Goal: Task Accomplishment & Management: Manage account settings

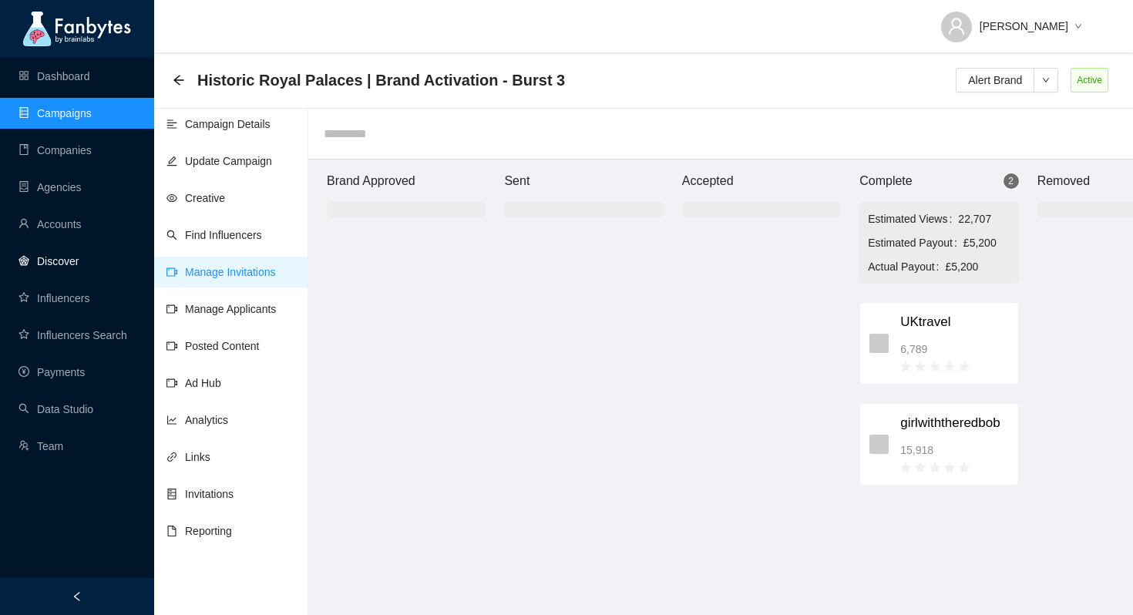
scroll to position [0, 91]
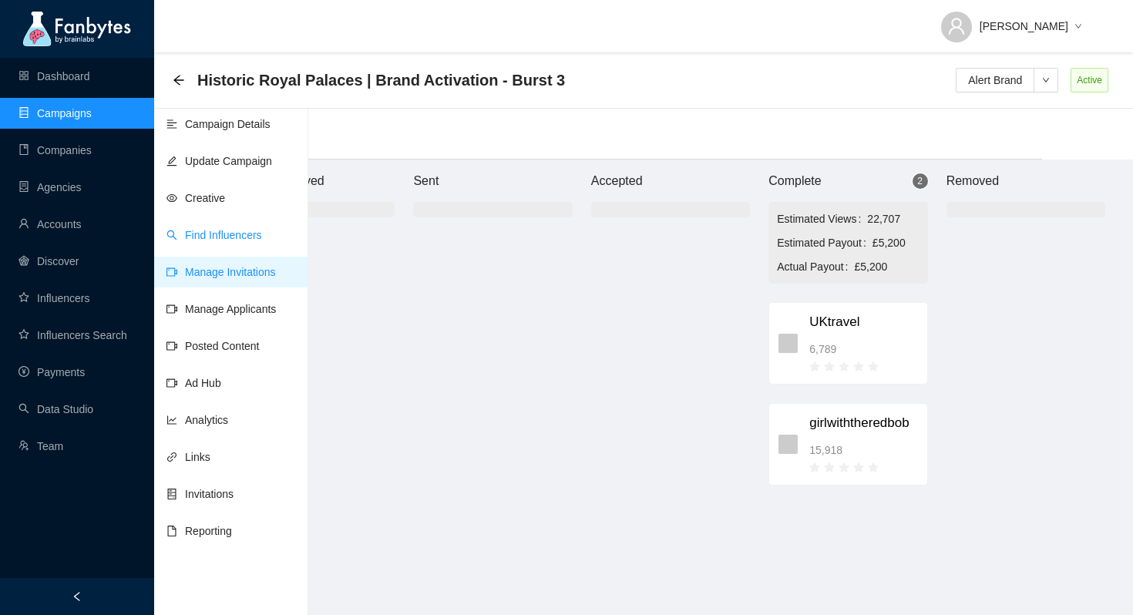
click at [227, 241] on link "Find Influencers" at bounding box center [214, 235] width 96 height 12
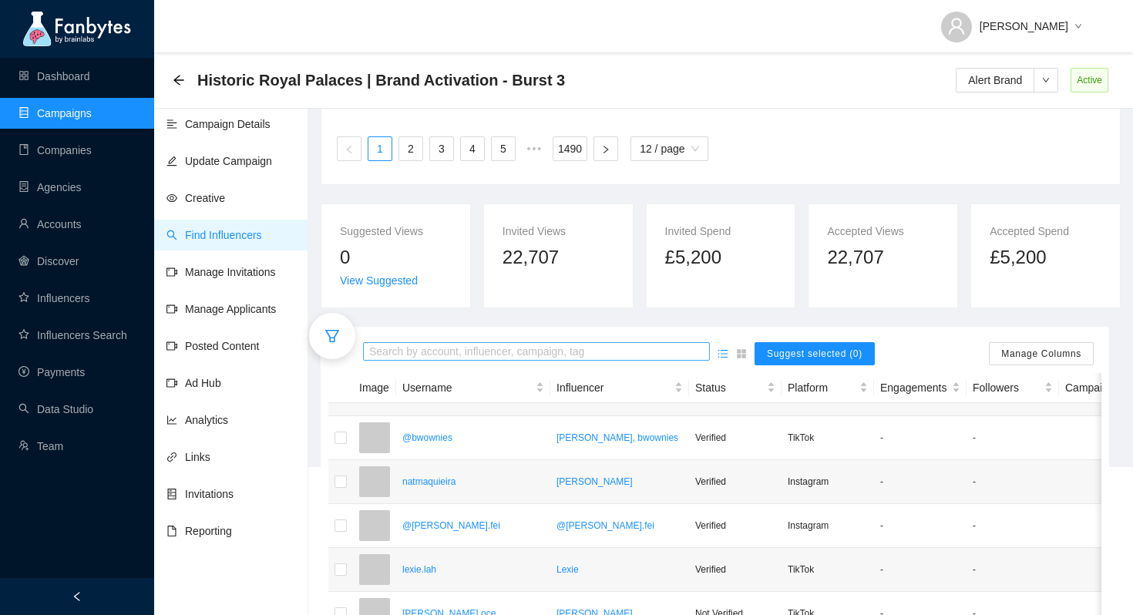
scroll to position [170, 0]
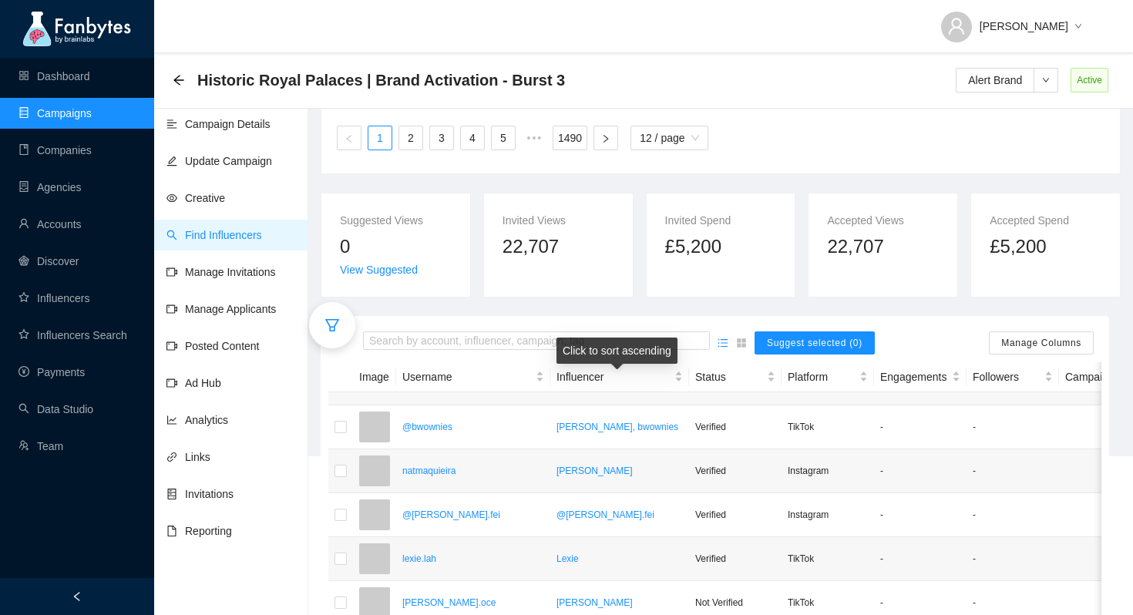
click at [579, 344] on div "Click to sort ascending" at bounding box center [616, 351] width 121 height 26
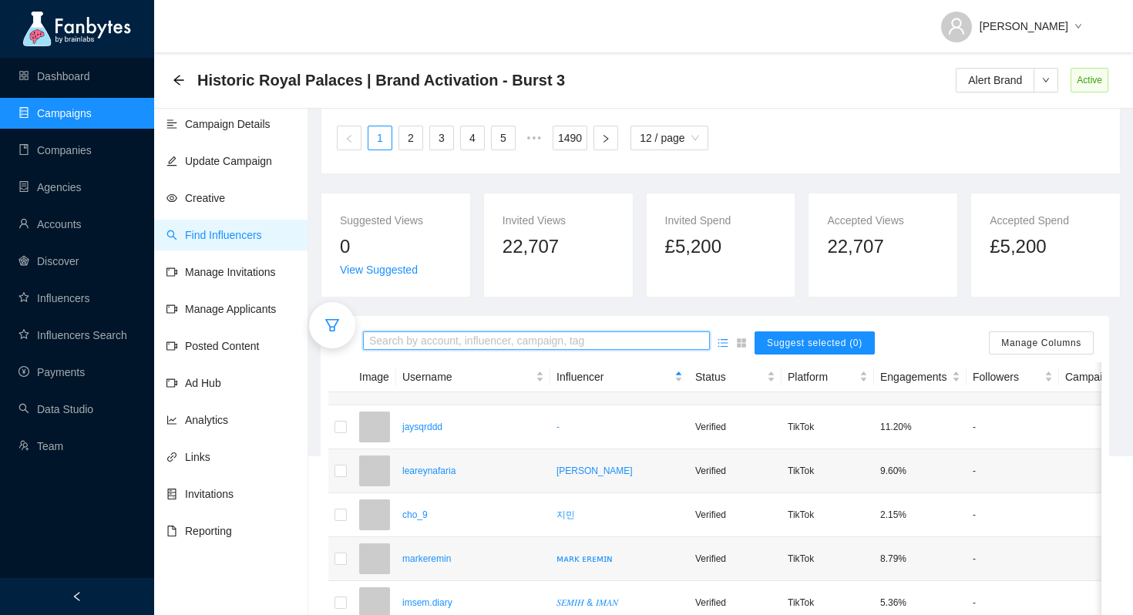
click at [470, 337] on input "search" at bounding box center [536, 341] width 334 height 17
type input "******"
click at [338, 331] on icon "filter" at bounding box center [331, 325] width 15 height 15
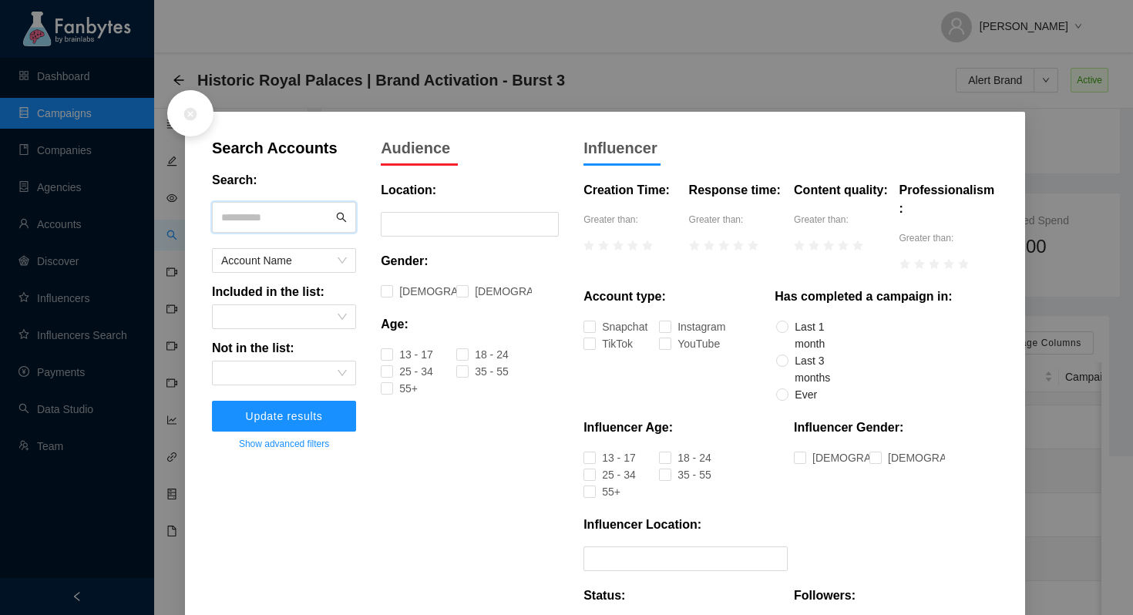
click at [284, 216] on input "text" at bounding box center [277, 217] width 112 height 23
type input "*********"
click at [320, 415] on span "Update results" at bounding box center [284, 416] width 77 height 12
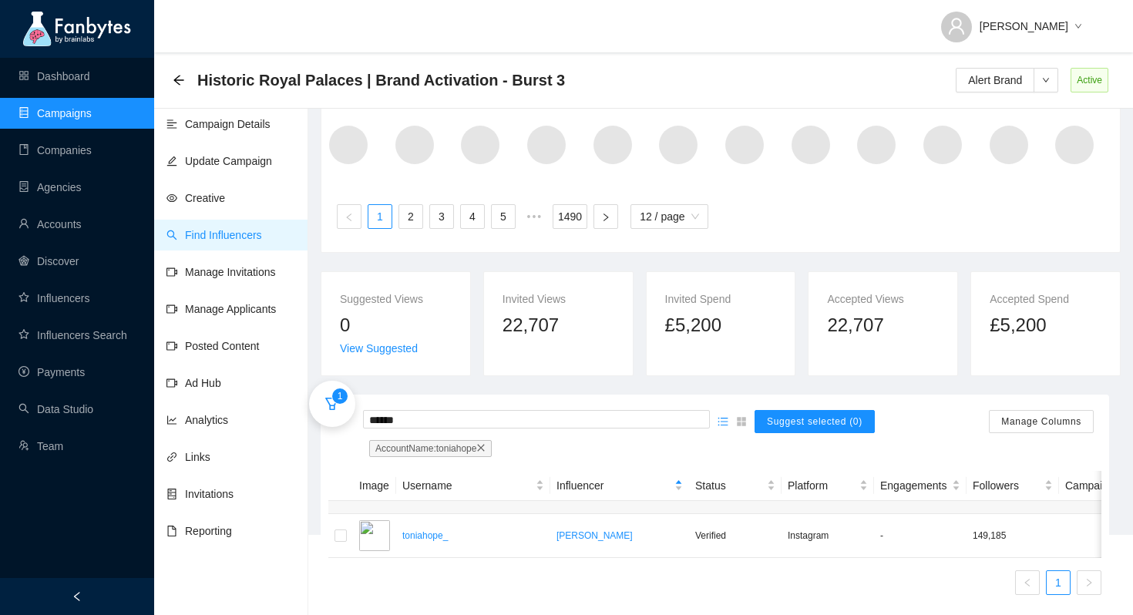
scroll to position [108, 0]
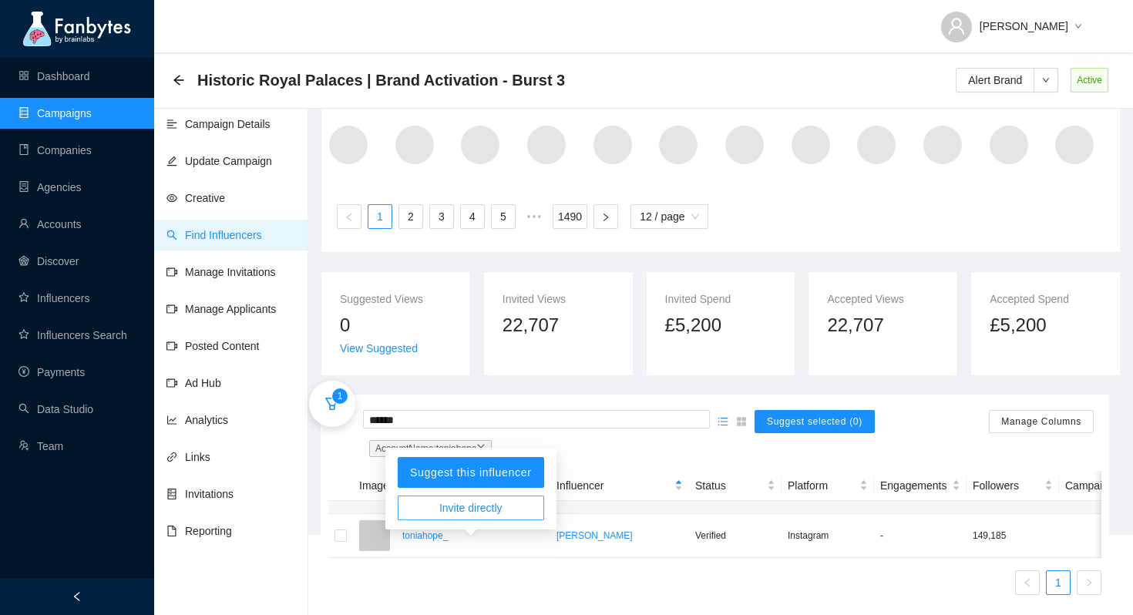
click at [477, 499] on span "Invite directly" at bounding box center [470, 507] width 63 height 17
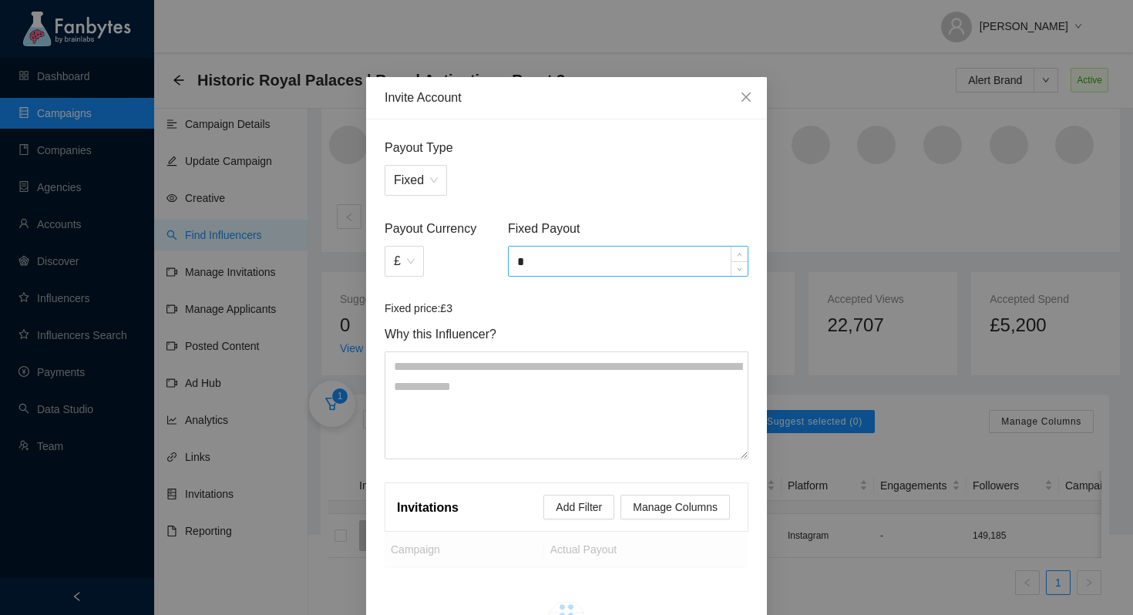
click at [546, 267] on input "*" at bounding box center [628, 261] width 239 height 29
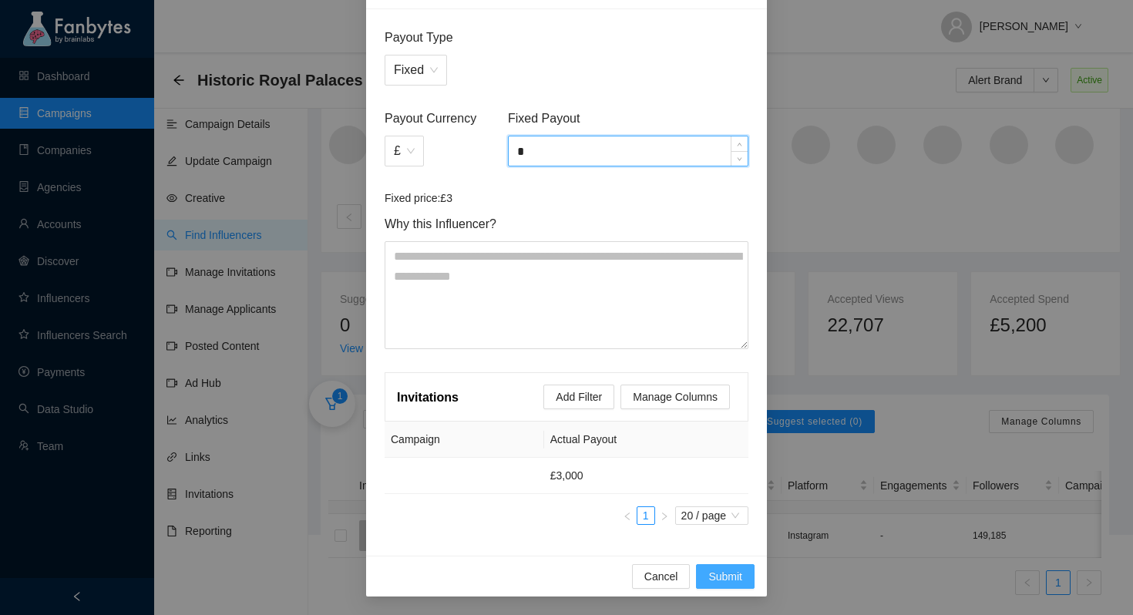
type input "*"
click at [736, 577] on span "Submit" at bounding box center [725, 576] width 34 height 17
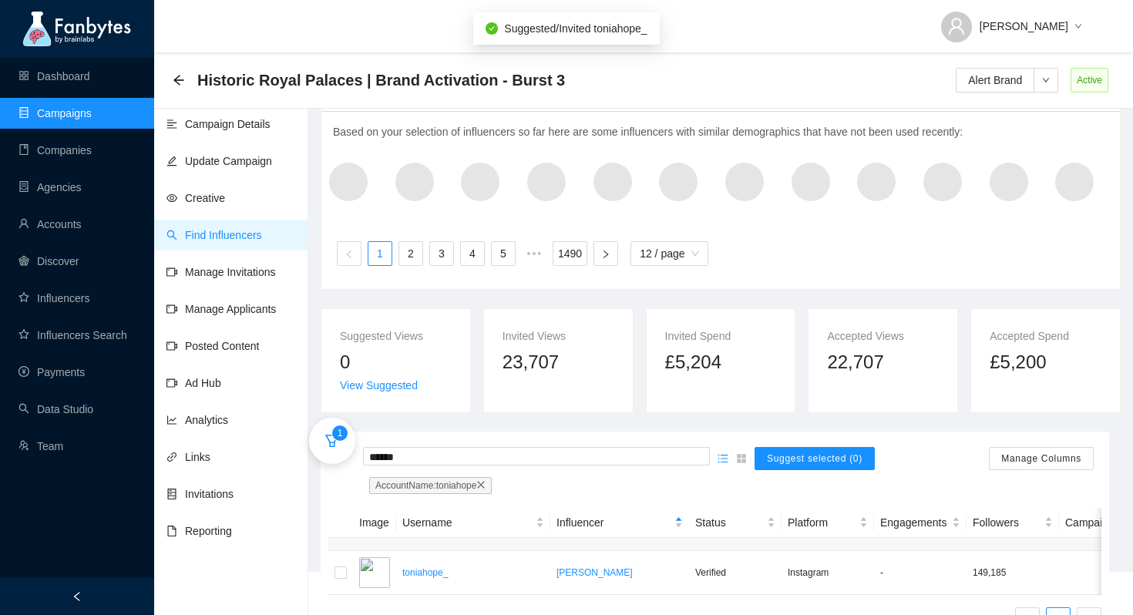
scroll to position [108, 0]
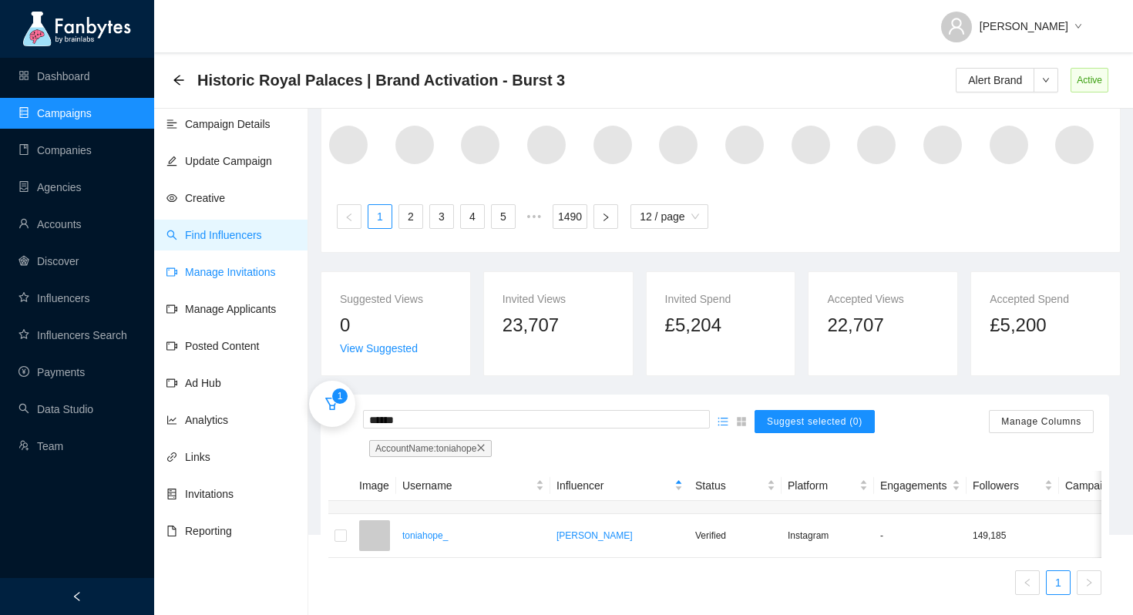
click at [254, 266] on link "Manage Invitations" at bounding box center [220, 272] width 109 height 12
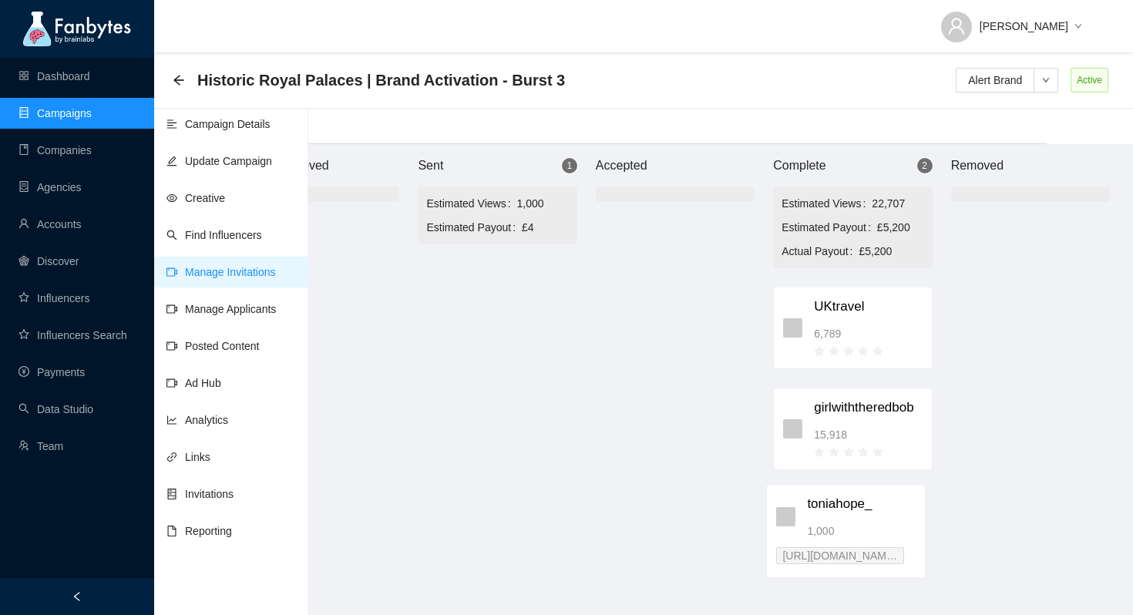
scroll to position [15, 90]
drag, startPoint x: 576, startPoint y: 282, endPoint x: 845, endPoint y: 512, distance: 353.7
click at [845, 512] on div "Brand Approved Sent 1 Estimated Views 1,000 Estimated Payout £4 toniahope_ 1,00…" at bounding box center [671, 379] width 925 height 471
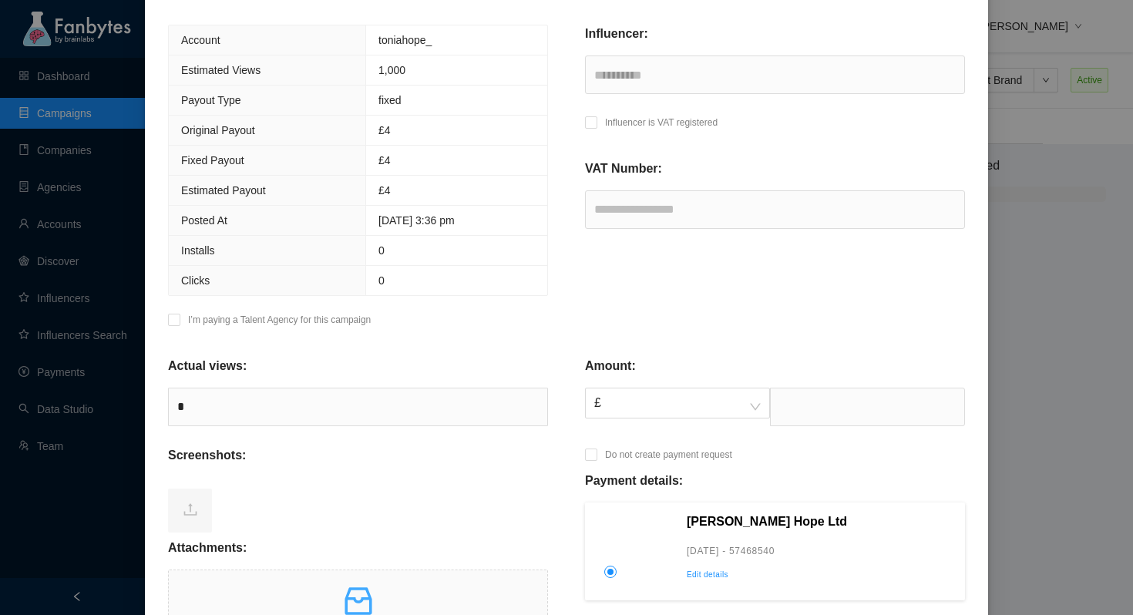
scroll to position [219, 0]
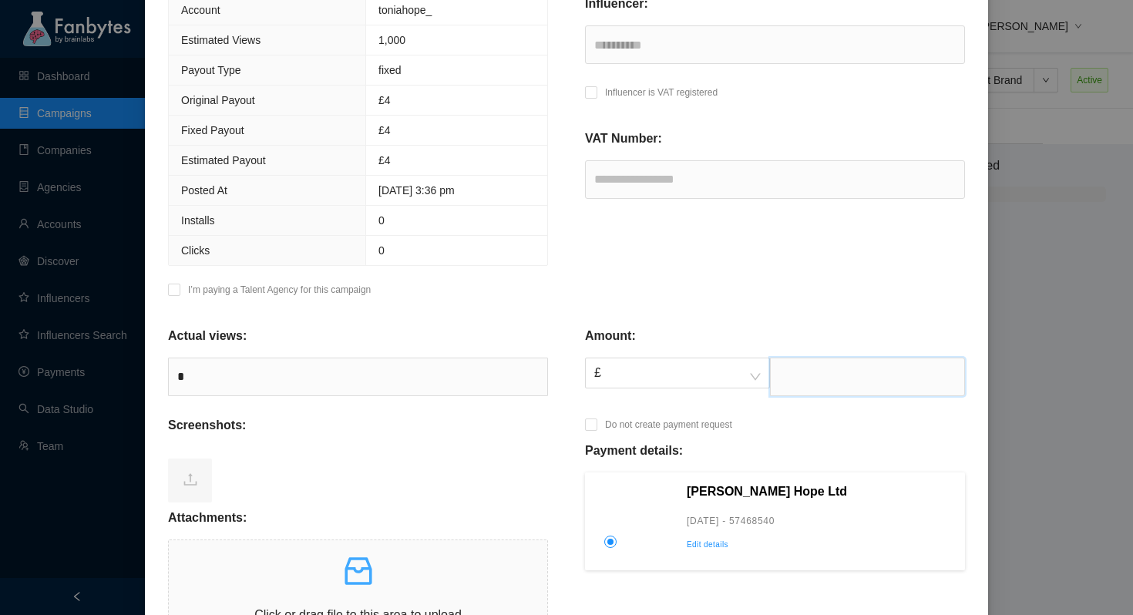
click at [828, 375] on input "text" at bounding box center [867, 377] width 195 height 39
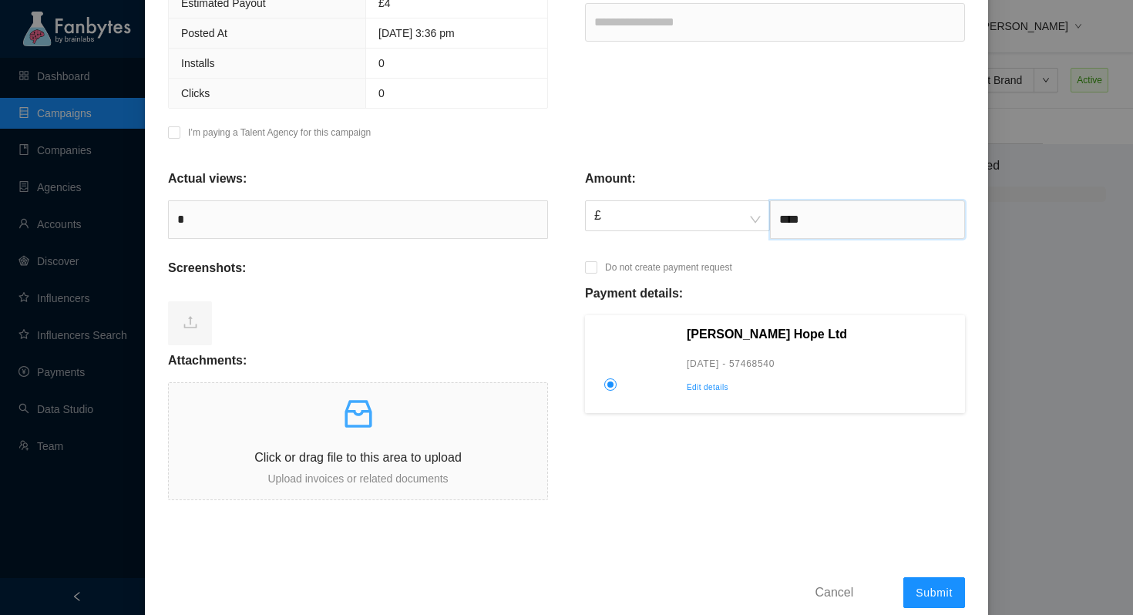
scroll to position [402, 0]
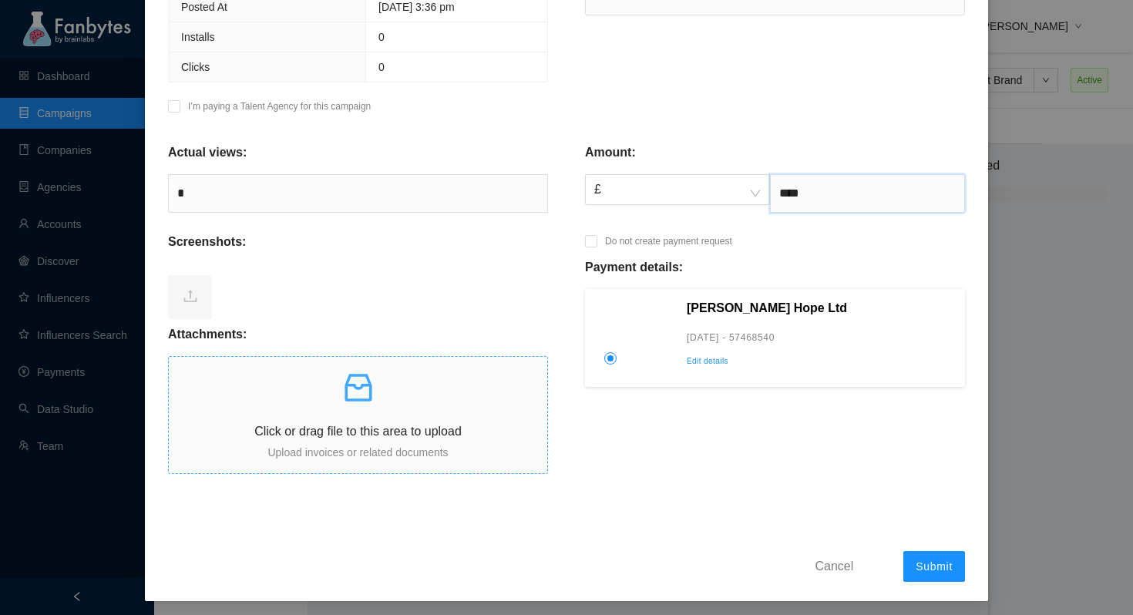
type input "****"
click at [369, 411] on div "Click or drag file to this area to upload Upload invoices or related documents" at bounding box center [358, 415] width 378 height 92
click at [355, 390] on icon "inbox" at bounding box center [358, 387] width 37 height 37
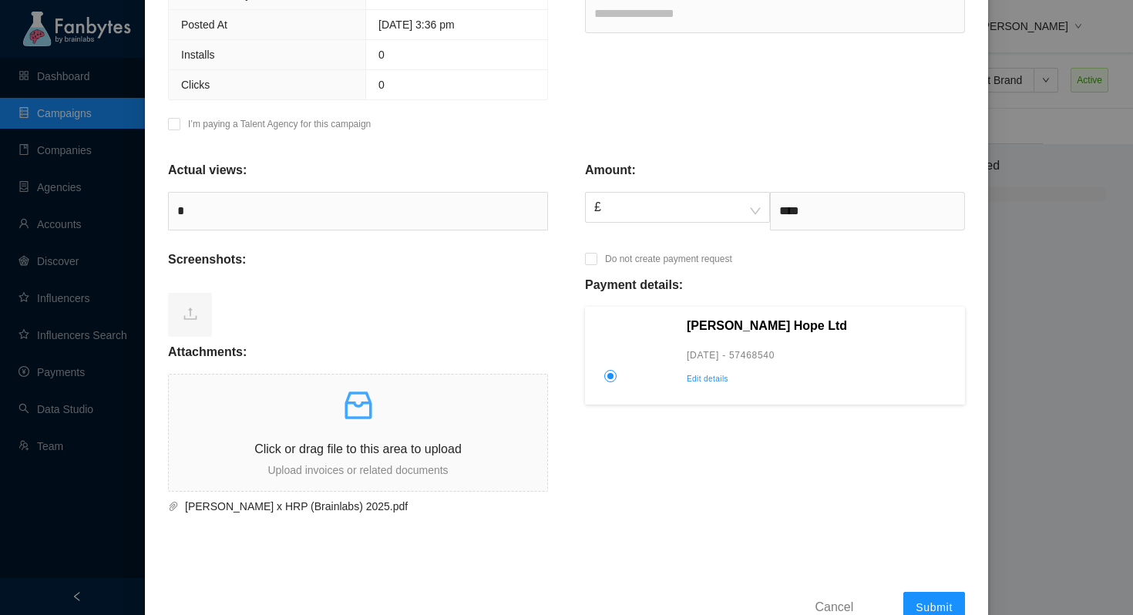
scroll to position [430, 0]
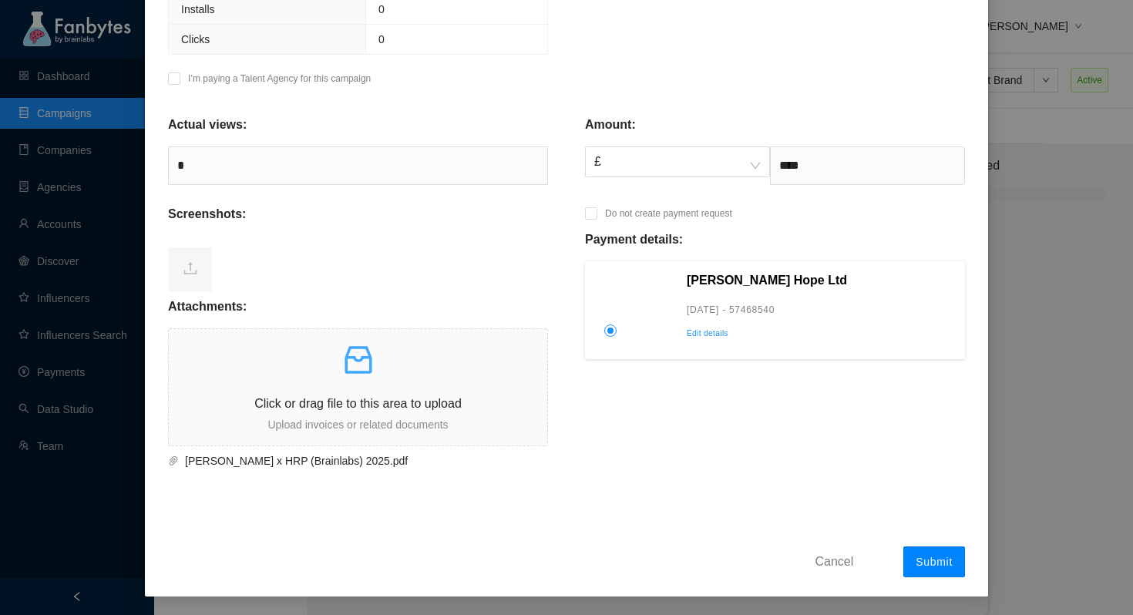
click at [933, 570] on button "Submit" at bounding box center [934, 561] width 62 height 31
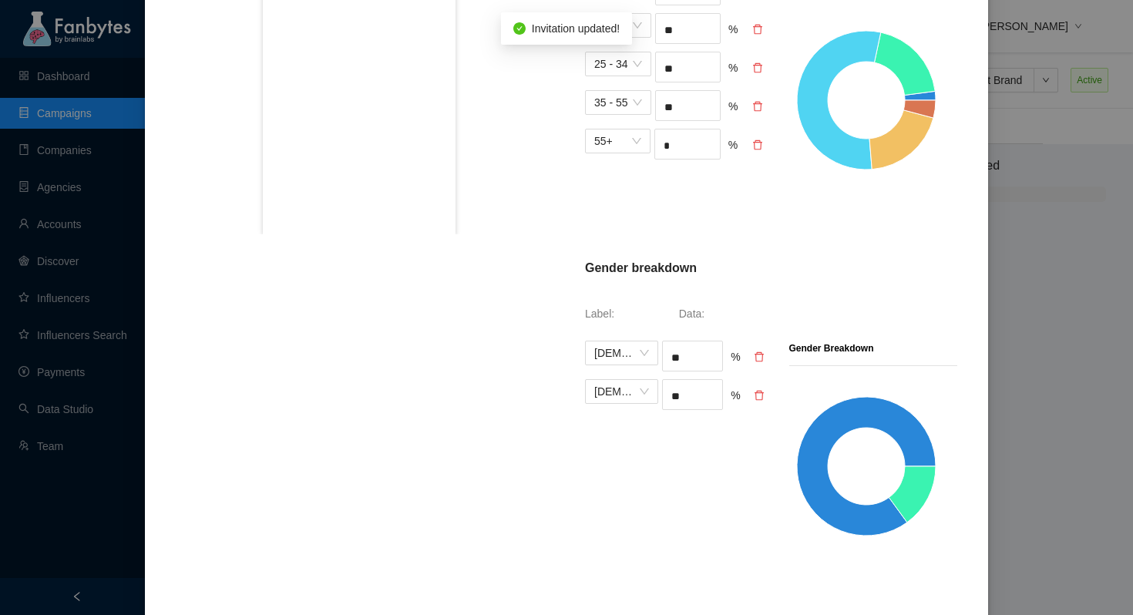
scroll to position [852, 0]
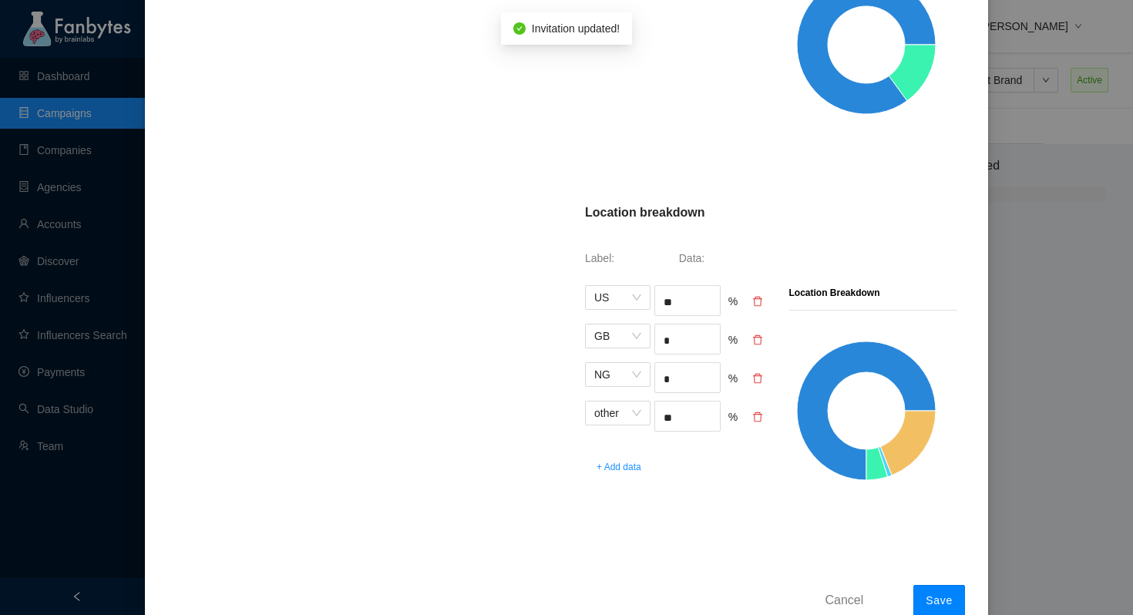
click at [935, 596] on span "Save" at bounding box center [939, 600] width 27 height 12
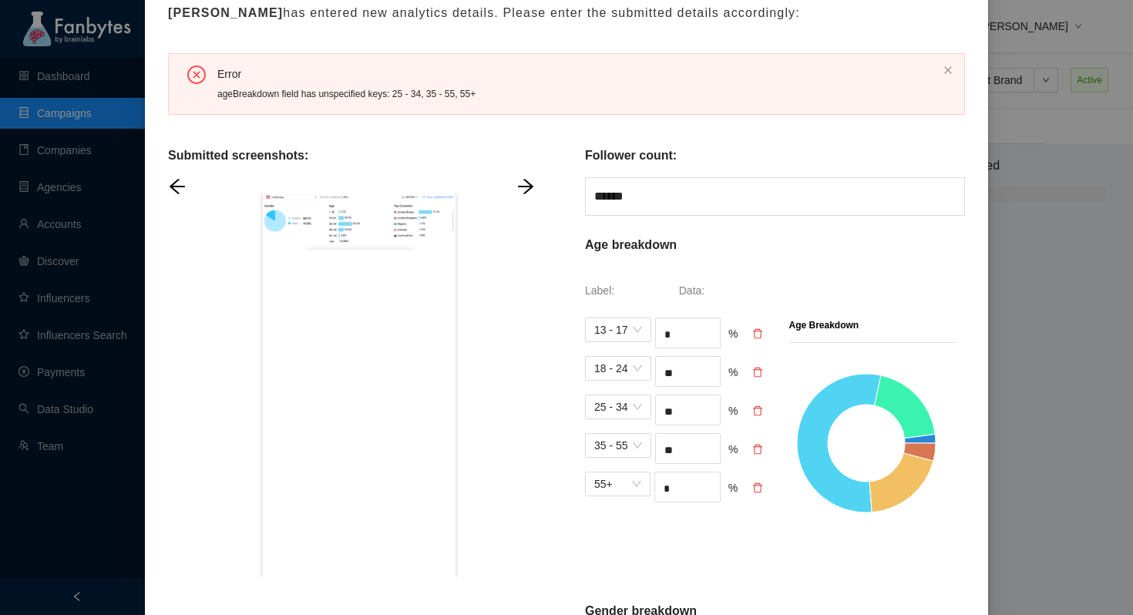
scroll to position [159, 0]
click at [758, 413] on icon "delete" at bounding box center [757, 412] width 11 height 11
type input "**"
type input "*"
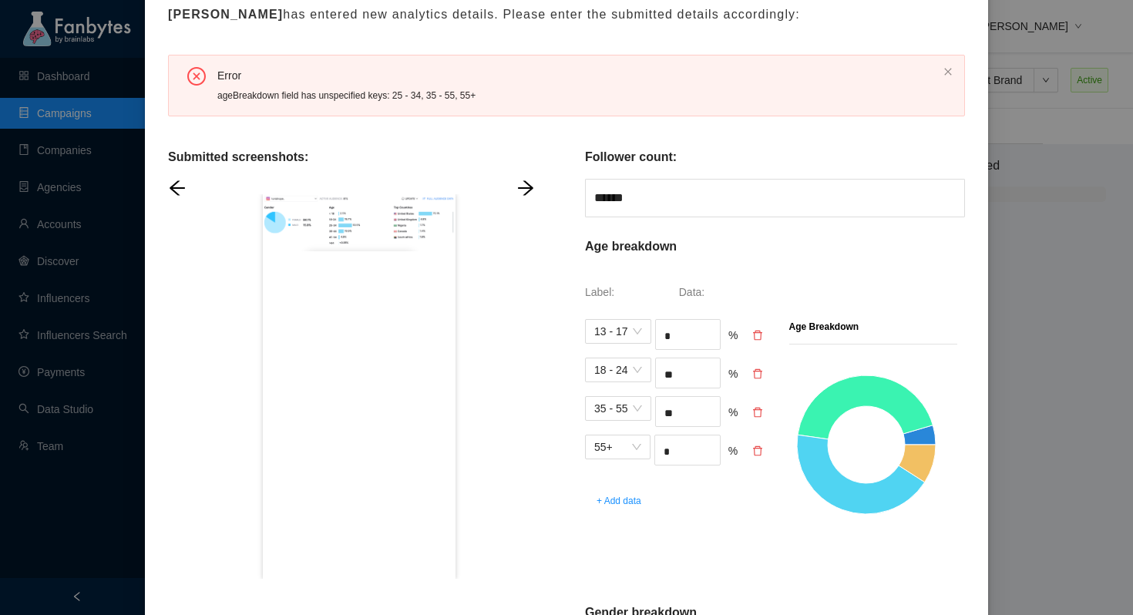
click at [759, 412] on icon "delete" at bounding box center [757, 412] width 11 height 11
type input "*"
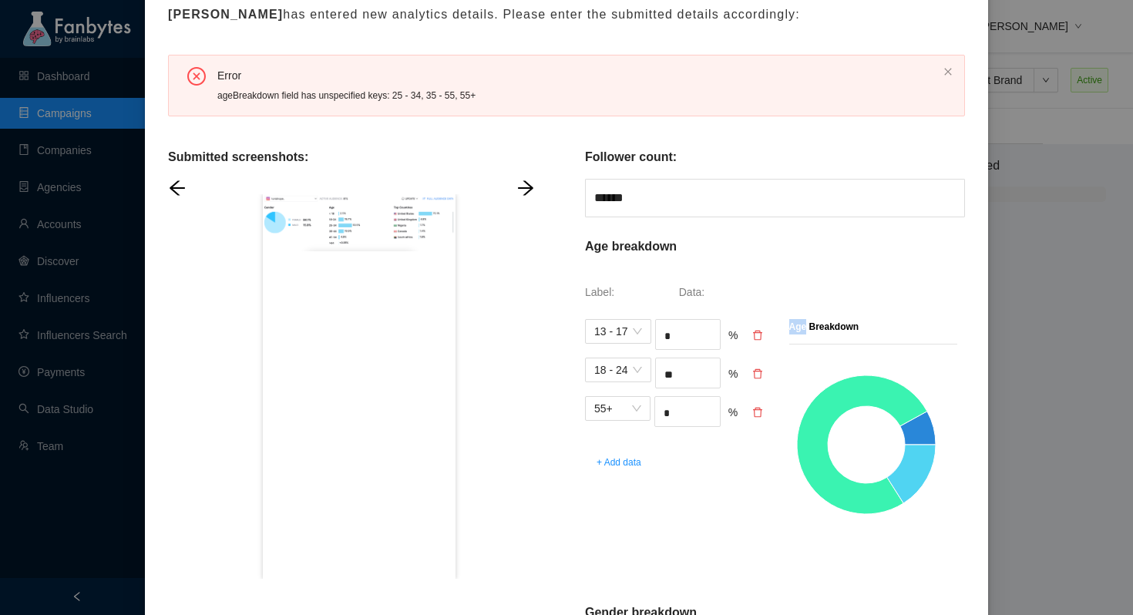
click at [759, 412] on icon "delete" at bounding box center [757, 412] width 11 height 11
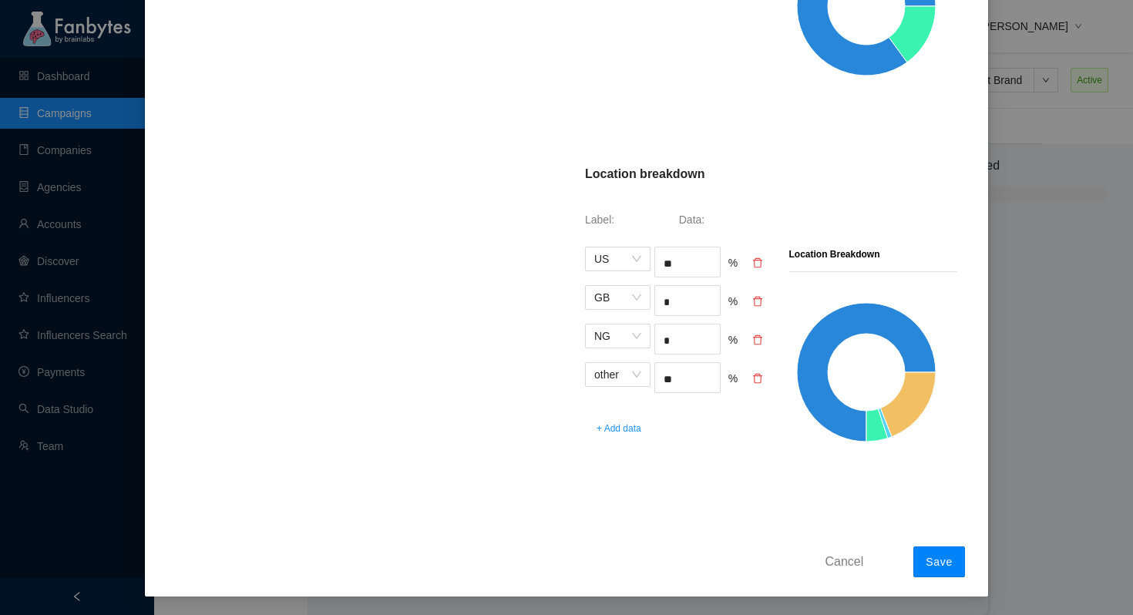
click at [932, 548] on button "Save" at bounding box center [939, 561] width 52 height 31
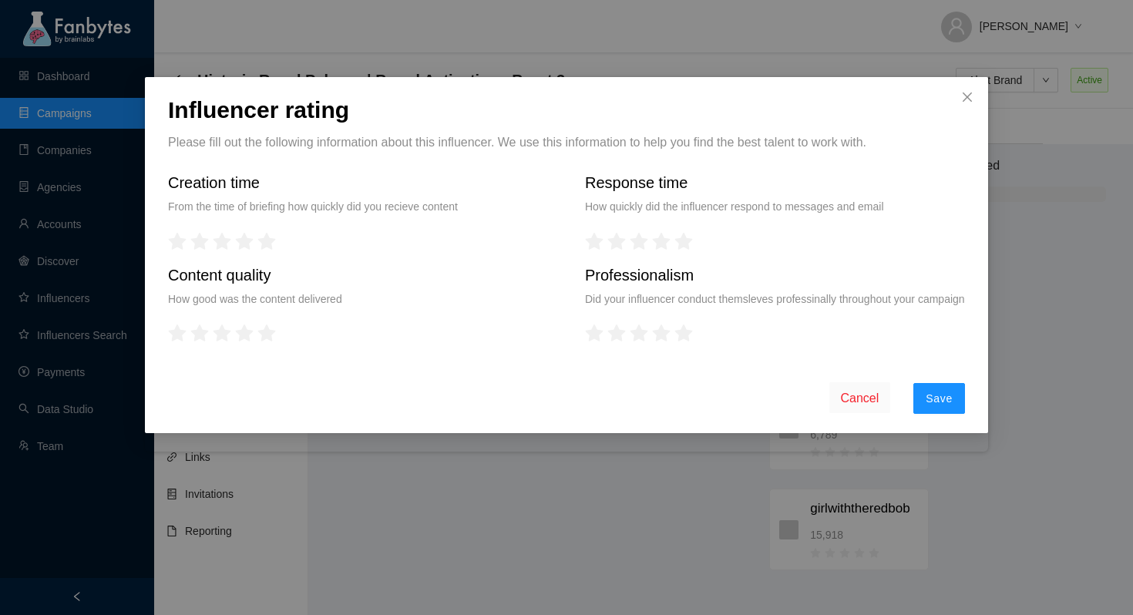
scroll to position [0, 0]
click at [945, 405] on span "Save" at bounding box center [939, 398] width 27 height 12
